Goal: Task Accomplishment & Management: Use online tool/utility

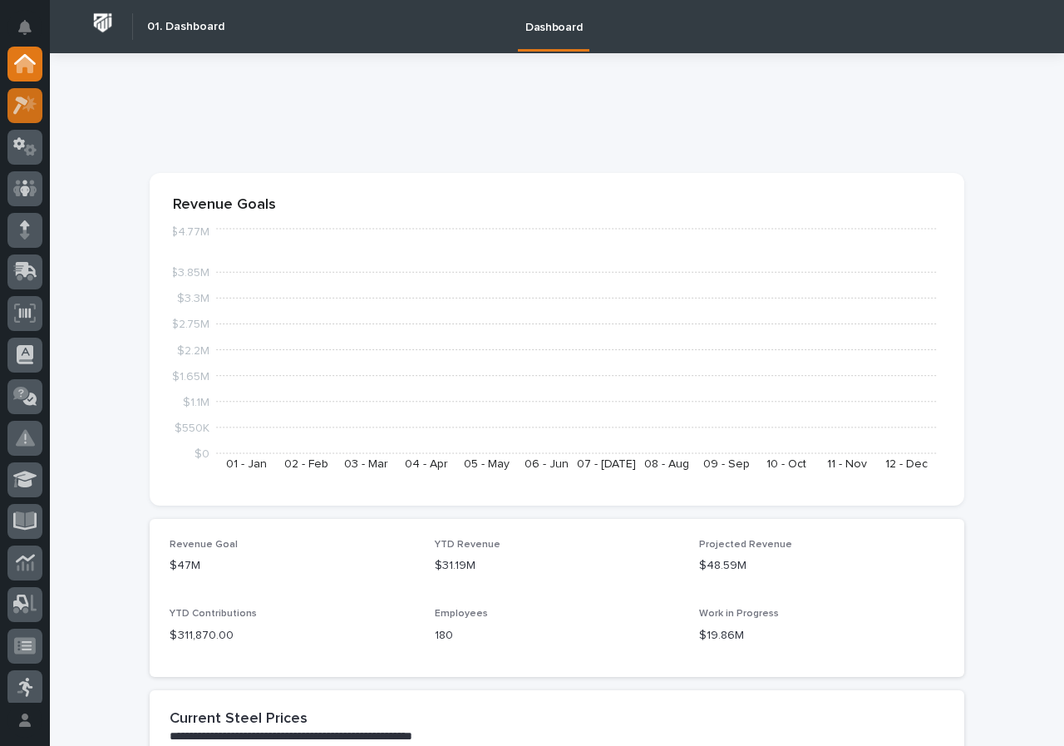
click at [32, 106] on icon at bounding box center [29, 103] width 14 height 17
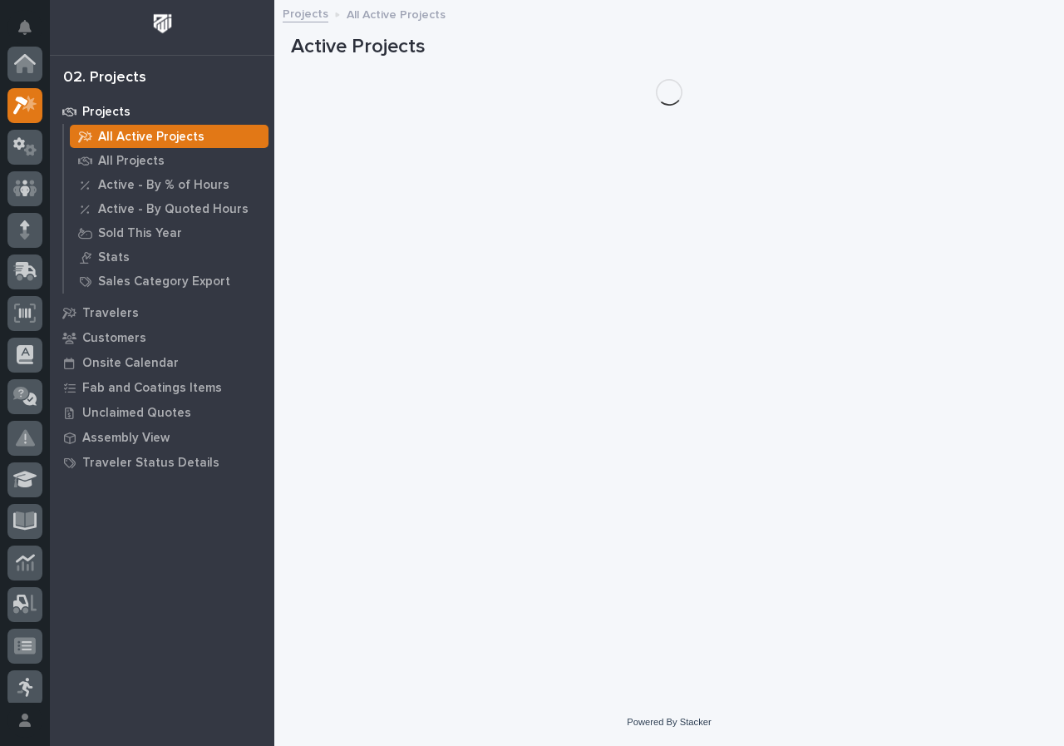
scroll to position [42, 0]
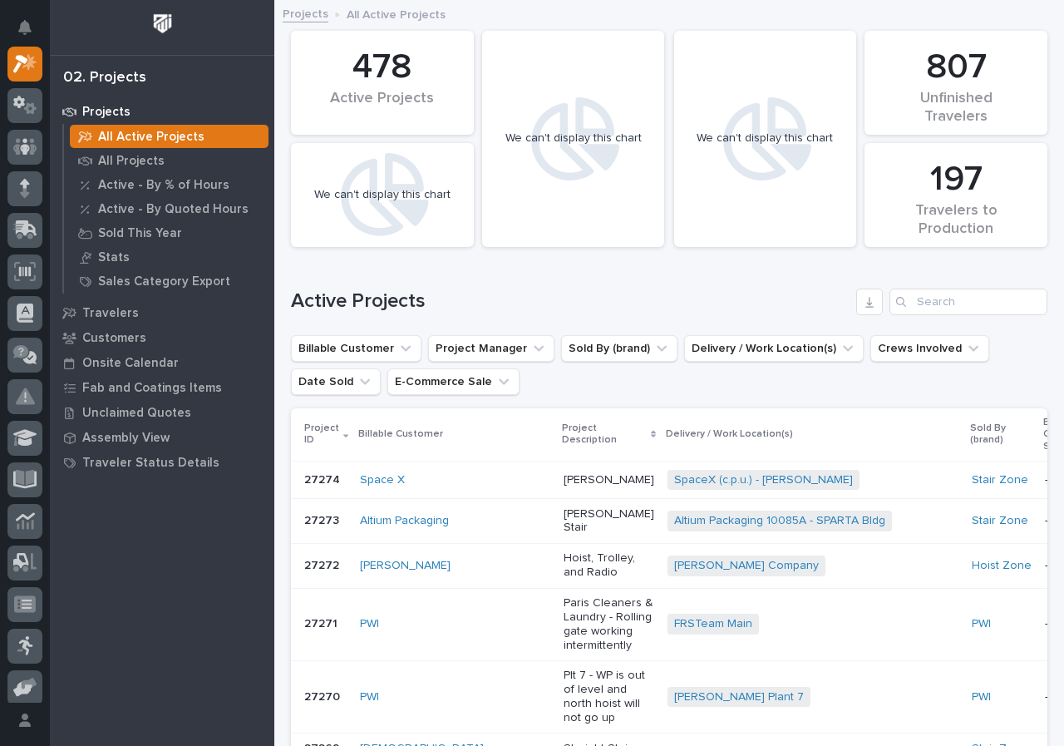
click at [896, 297] on div "Search" at bounding box center [902, 301] width 27 height 27
click at [906, 303] on input "Search" at bounding box center [968, 301] width 158 height 27
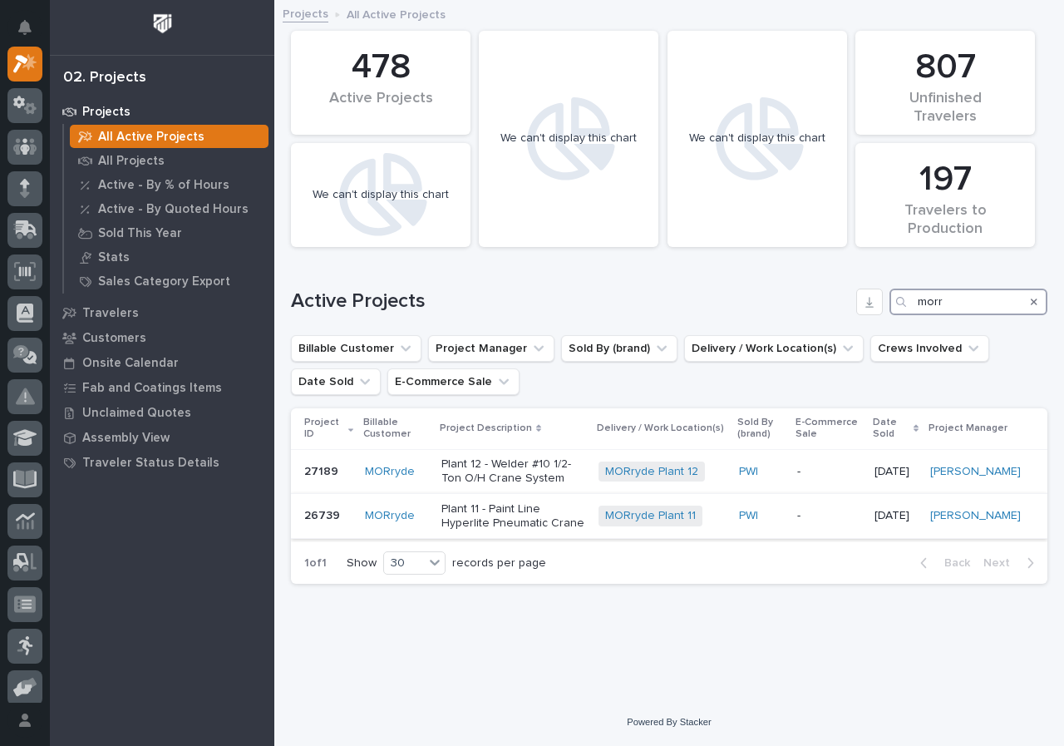
type input "morr"
click at [606, 521] on td "MORryde Plant 11 + 0" at bounding box center [662, 516] width 140 height 45
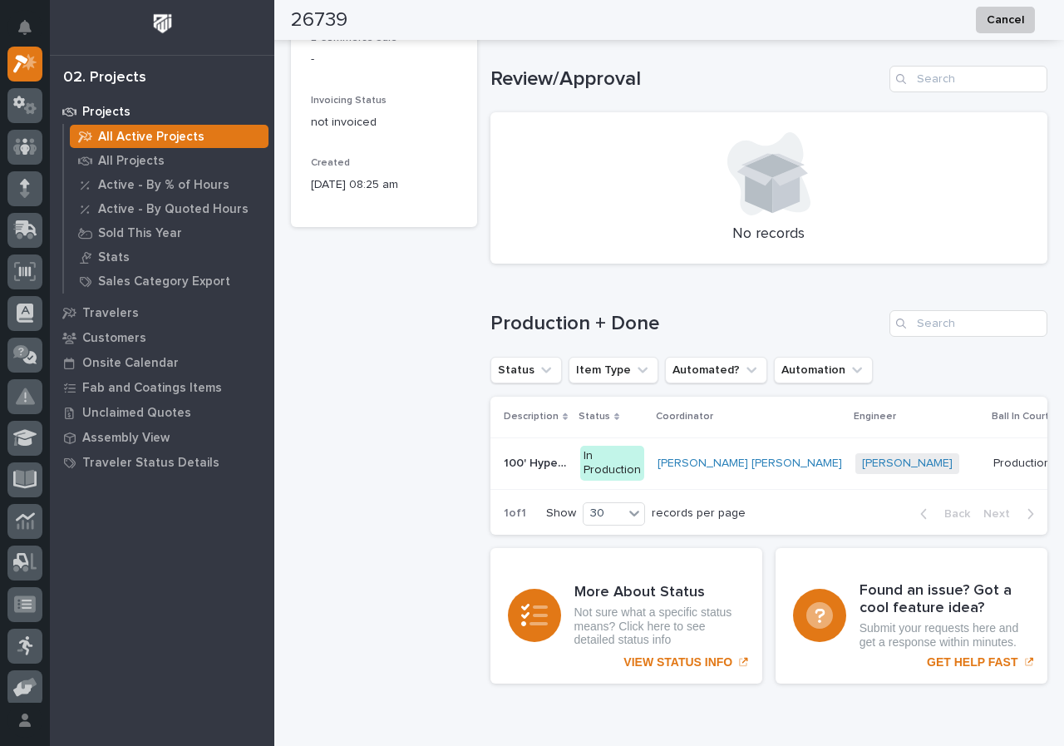
scroll to position [1007, 0]
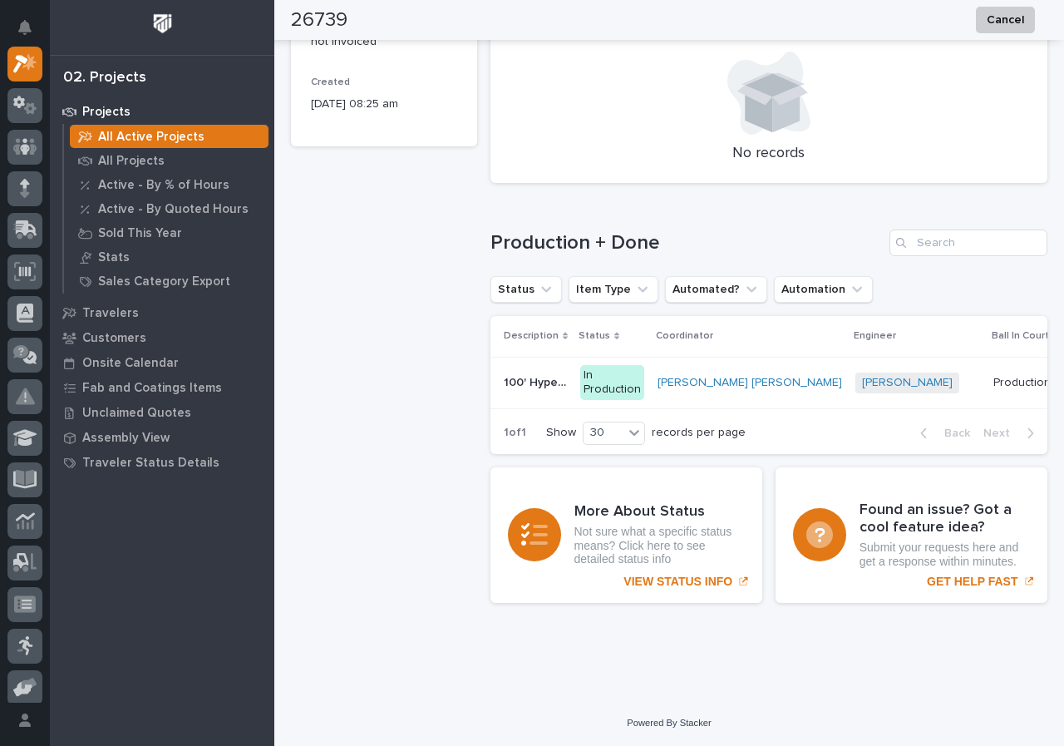
click at [855, 374] on div "Marston Norris + 0" at bounding box center [917, 382] width 125 height 21
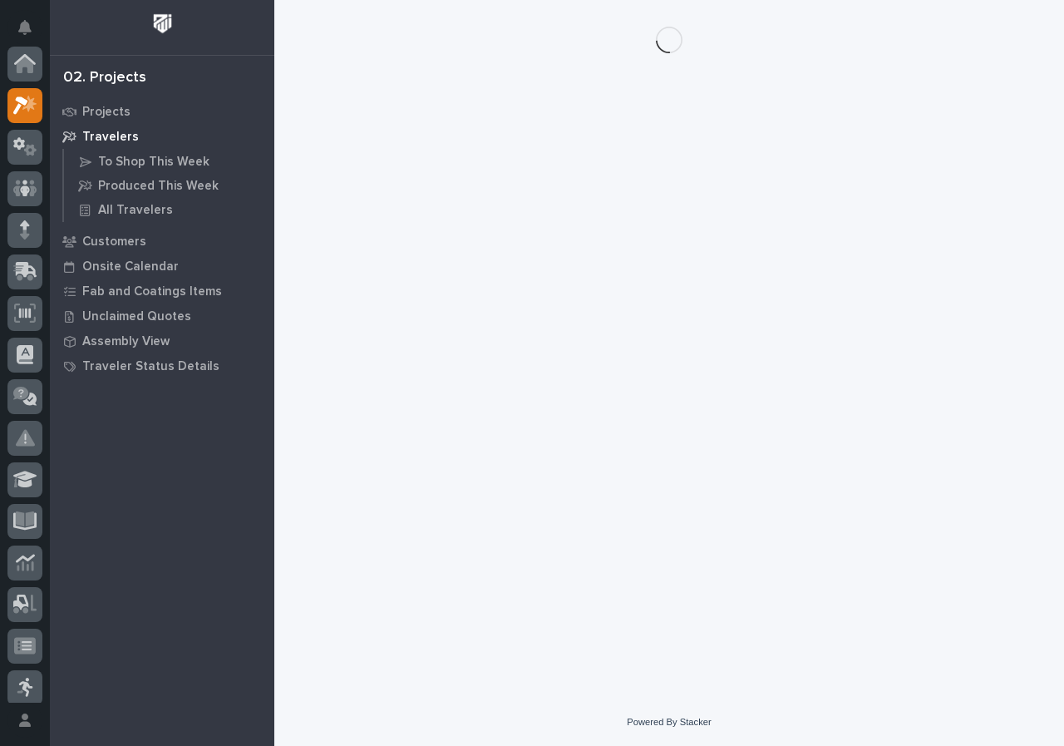
scroll to position [42, 0]
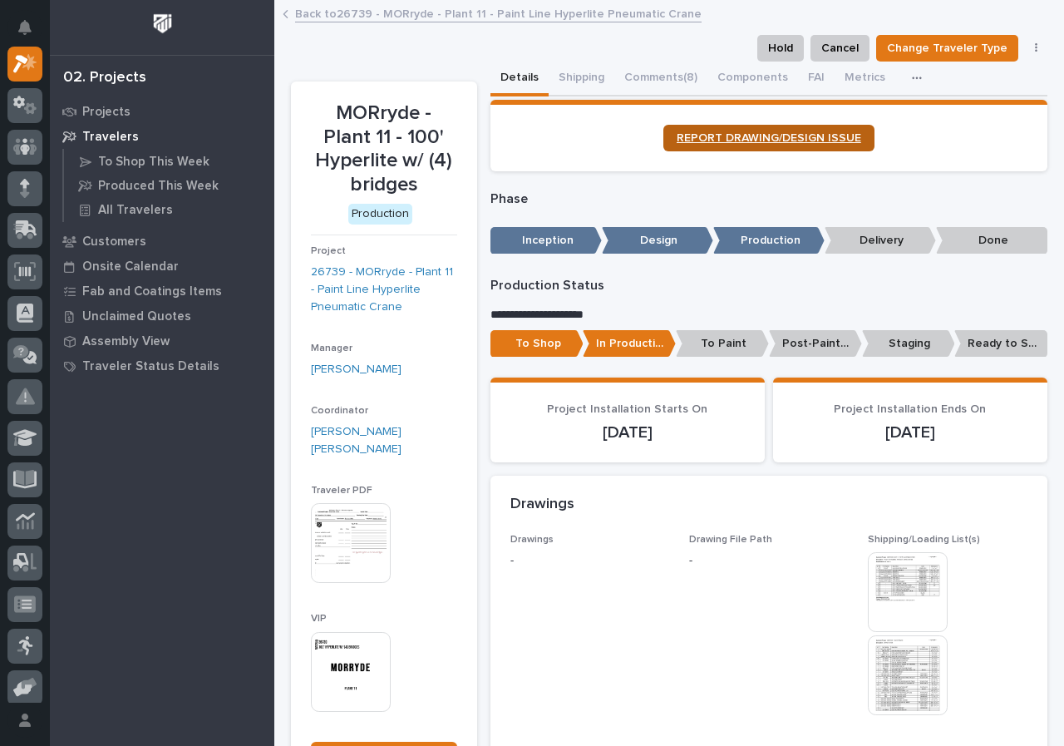
click at [727, 129] on link "REPORT DRAWING/DESIGN ISSUE" at bounding box center [768, 138] width 211 height 27
